Goal: Task Accomplishment & Management: Manage account settings

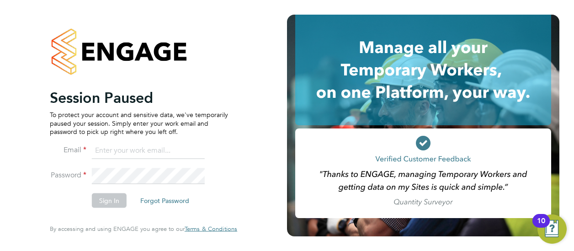
type input "[EMAIL_ADDRESS][PERSON_NAME][DOMAIN_NAME]"
click at [121, 197] on button "Sign In" at bounding box center [109, 200] width 35 height 15
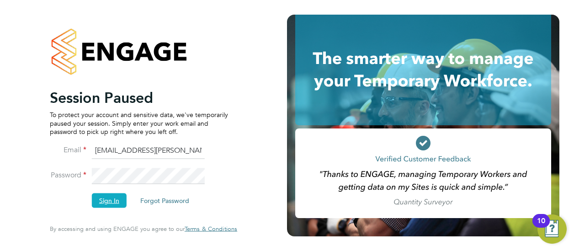
click at [104, 202] on button "Sign In" at bounding box center [109, 200] width 35 height 15
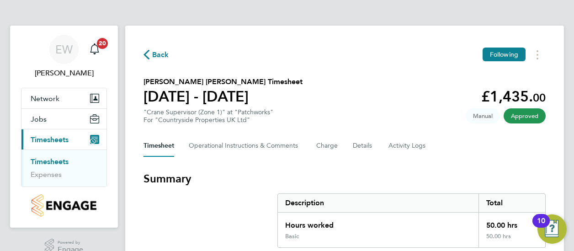
click at [238, 184] on h3 "Summary" at bounding box center [344, 178] width 402 height 15
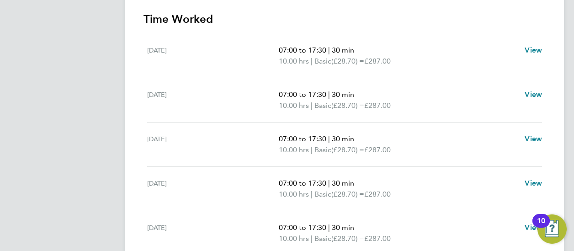
scroll to position [274, 0]
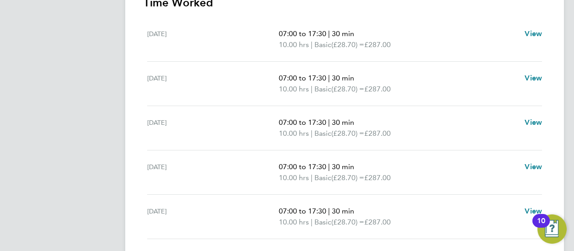
click at [280, 32] on span "07:00 to 17:30" at bounding box center [302, 33] width 47 height 9
click at [290, 36] on span "07:00 to 17:30" at bounding box center [302, 33] width 47 height 9
click at [455, 12] on section "Time Worked Mon 18 Aug 07:00 to 17:30 | 30 min 10.00 hrs | Basic (£28.70) = £28…" at bounding box center [344, 150] width 402 height 310
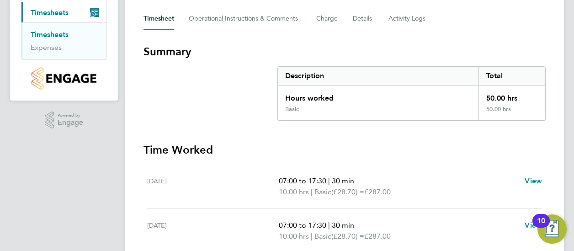
scroll to position [128, 0]
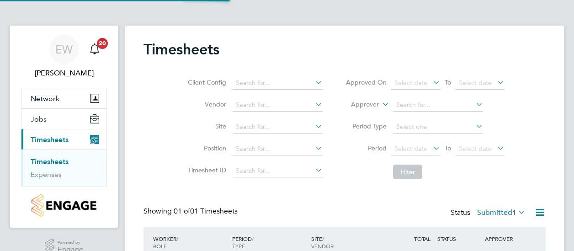
scroll to position [23, 79]
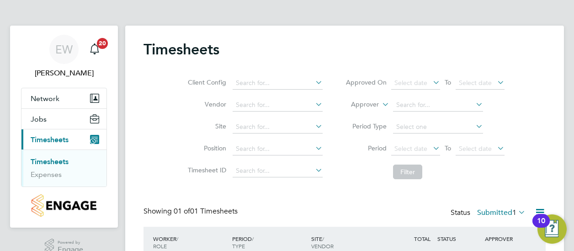
click at [171, 188] on div "Timesheets Client Config Vendor Site Position Timesheet ID Approved On Select d…" at bounding box center [344, 164] width 402 height 248
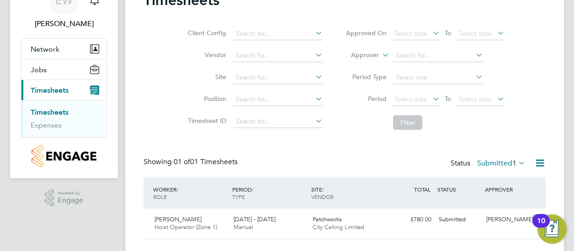
scroll to position [69, 0]
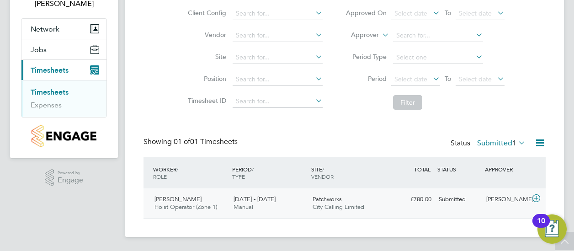
click at [200, 205] on span "Hoist Operator (Zone 1)" at bounding box center [185, 207] width 63 height 8
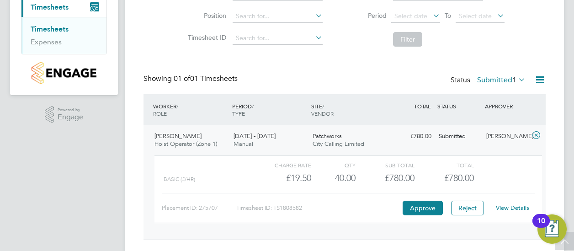
scroll to position [153, 0]
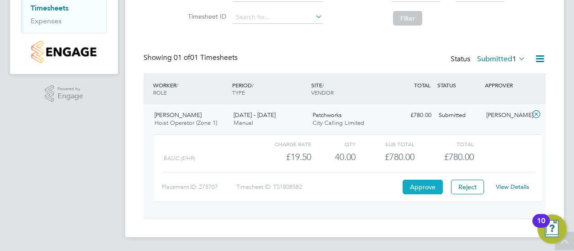
click at [423, 190] on button "Approve" at bounding box center [422, 186] width 40 height 15
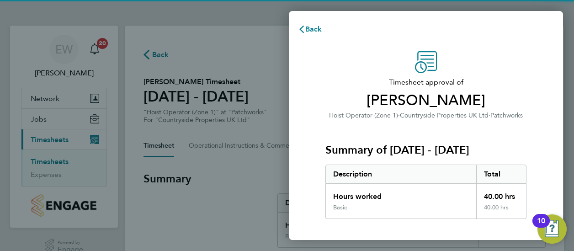
click at [317, 100] on div "Timesheet approval of [PERSON_NAME] Hoist Operator (Zone 1) · Countryside Prope…" at bounding box center [425, 233] width 223 height 364
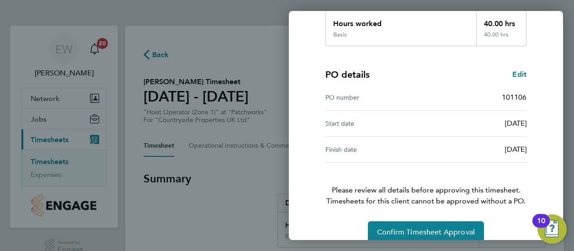
scroll to position [185, 0]
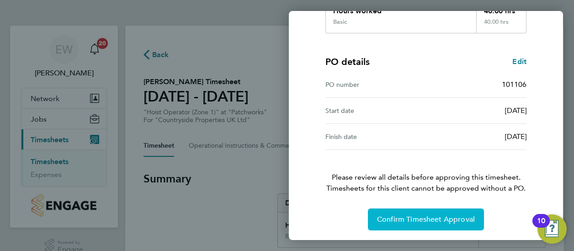
click at [410, 212] on button "Confirm Timesheet Approval" at bounding box center [426, 219] width 116 height 22
